Goal: Task Accomplishment & Management: Use online tool/utility

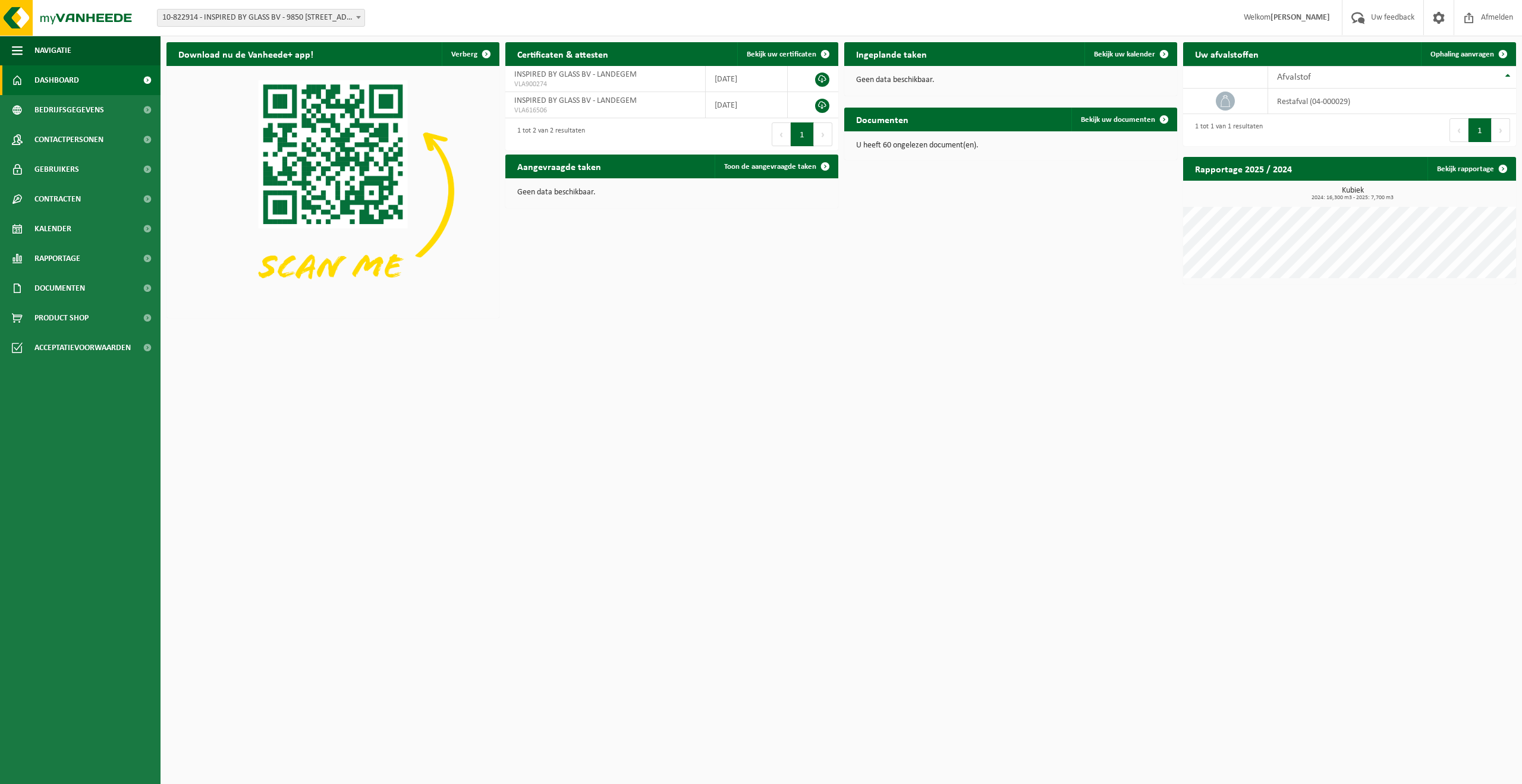
click at [1470, 406] on html "Vestiging: 10-822914 - INSPIRED BY GLASS BV - 9850 [STREET_ADDRESS] (BUS 1) 10-…" at bounding box center [761, 392] width 1522 height 784
click at [1470, 51] on span "Ophaling aanvragen" at bounding box center [1463, 55] width 64 height 8
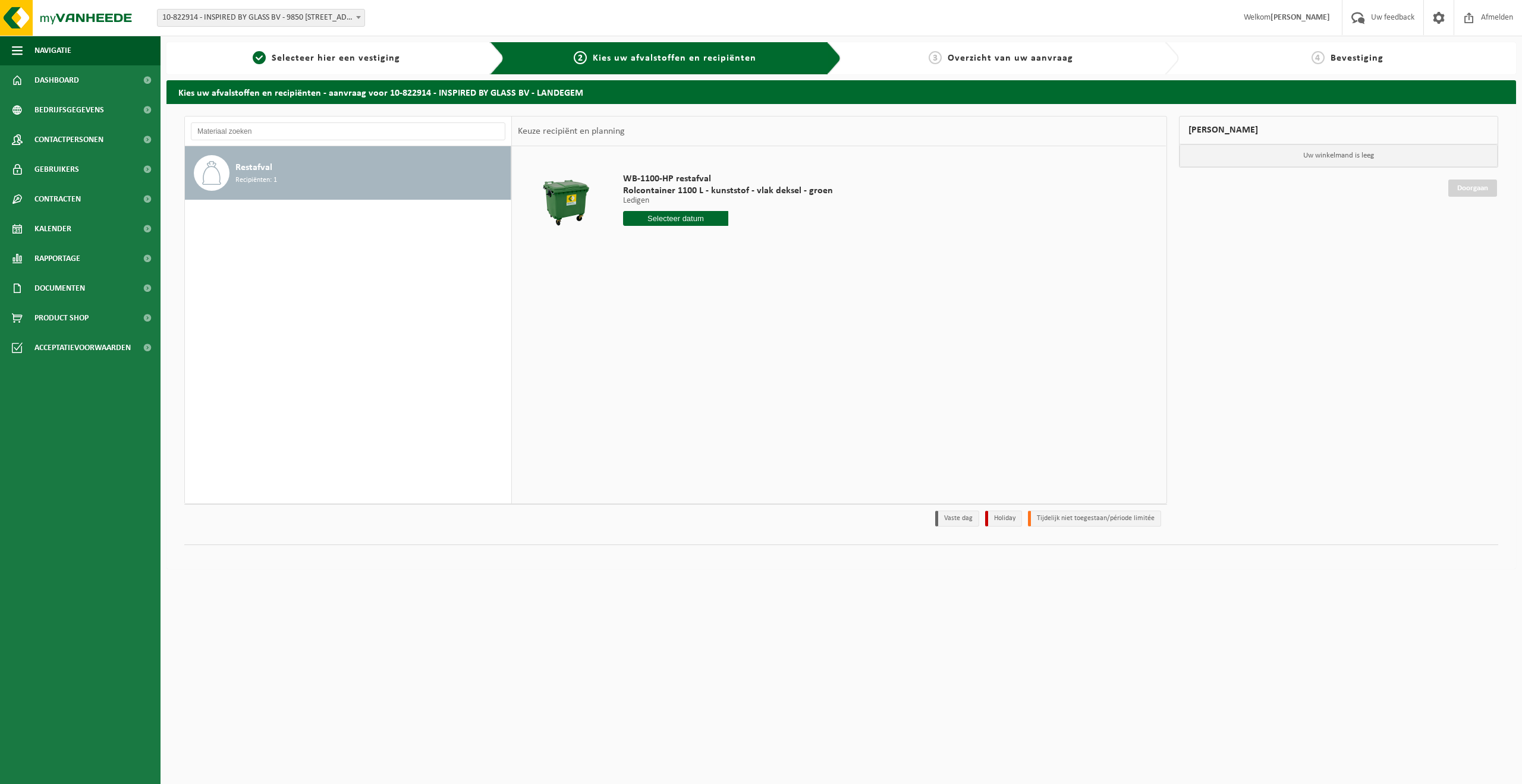
click at [652, 222] on input "text" at bounding box center [675, 219] width 105 height 15
click at [640, 363] on div "25" at bounding box center [634, 361] width 20 height 19
type input "Van 2025-08-25"
click at [672, 264] on button "In winkelmand" at bounding box center [657, 263] width 65 height 19
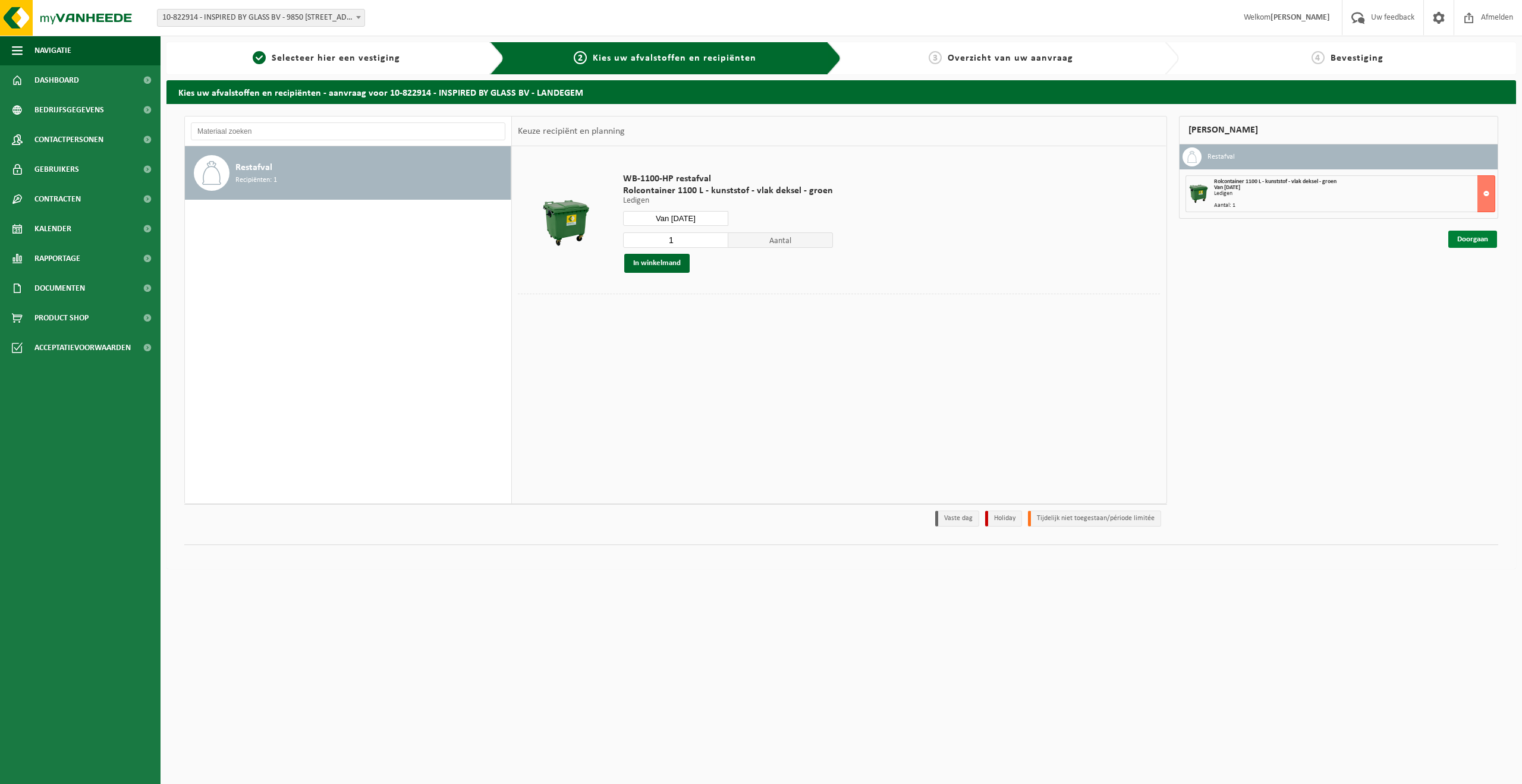
click at [1461, 243] on link "Doorgaan" at bounding box center [1473, 239] width 49 height 17
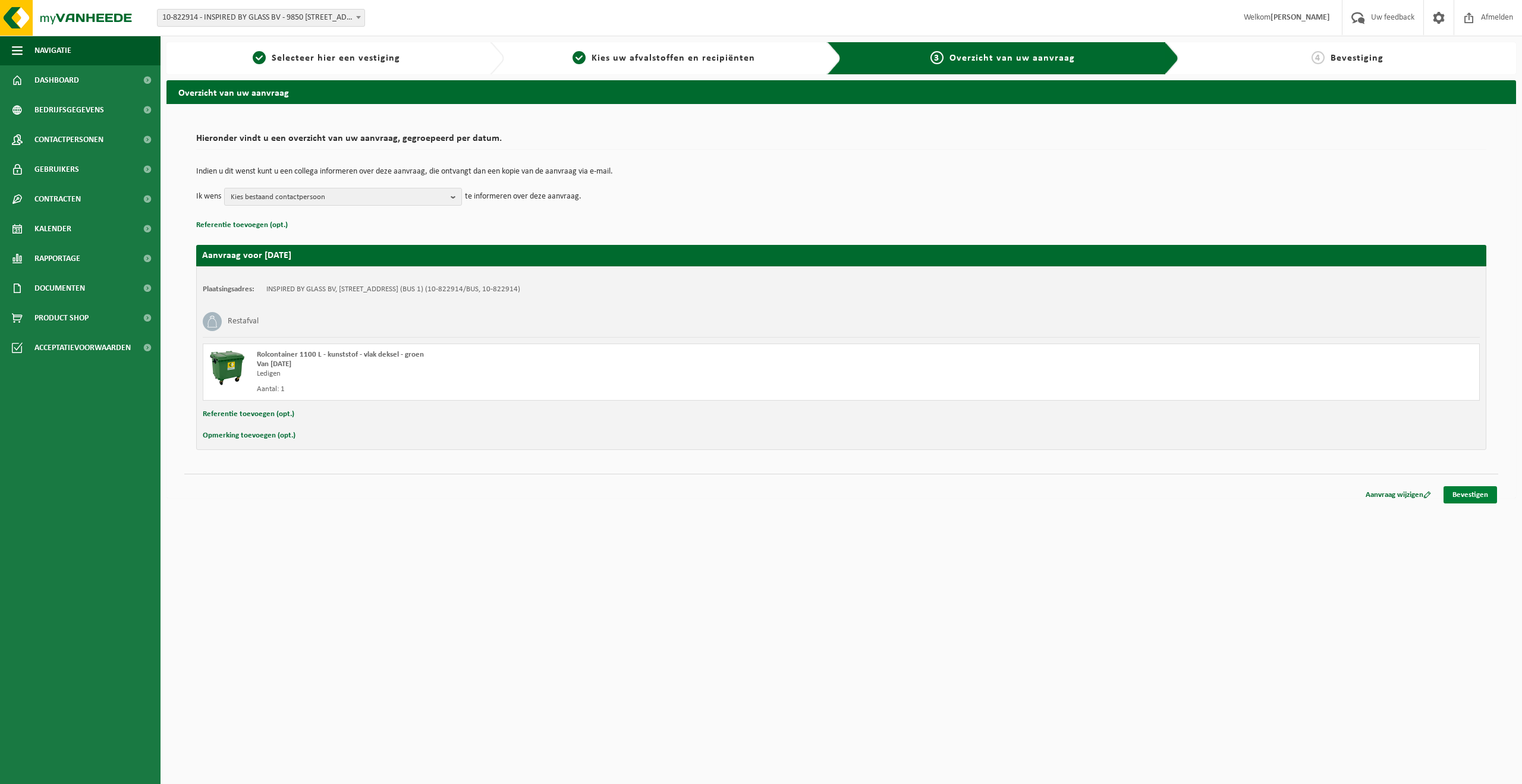
click at [1461, 490] on link "Bevestigen" at bounding box center [1470, 495] width 54 height 17
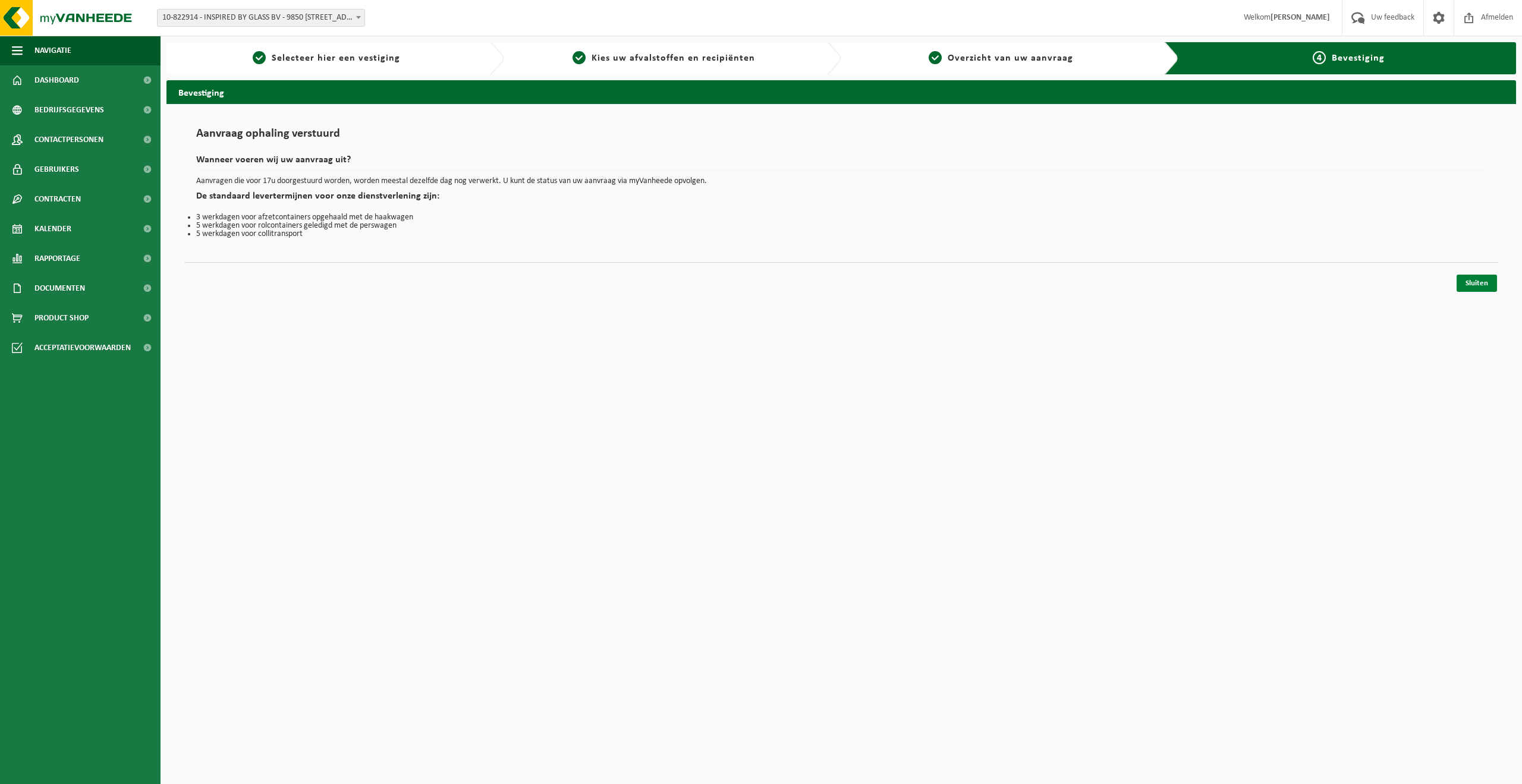
click at [1479, 283] on link "Sluiten" at bounding box center [1477, 283] width 40 height 17
